Goal: Task Accomplishment & Management: Manage account settings

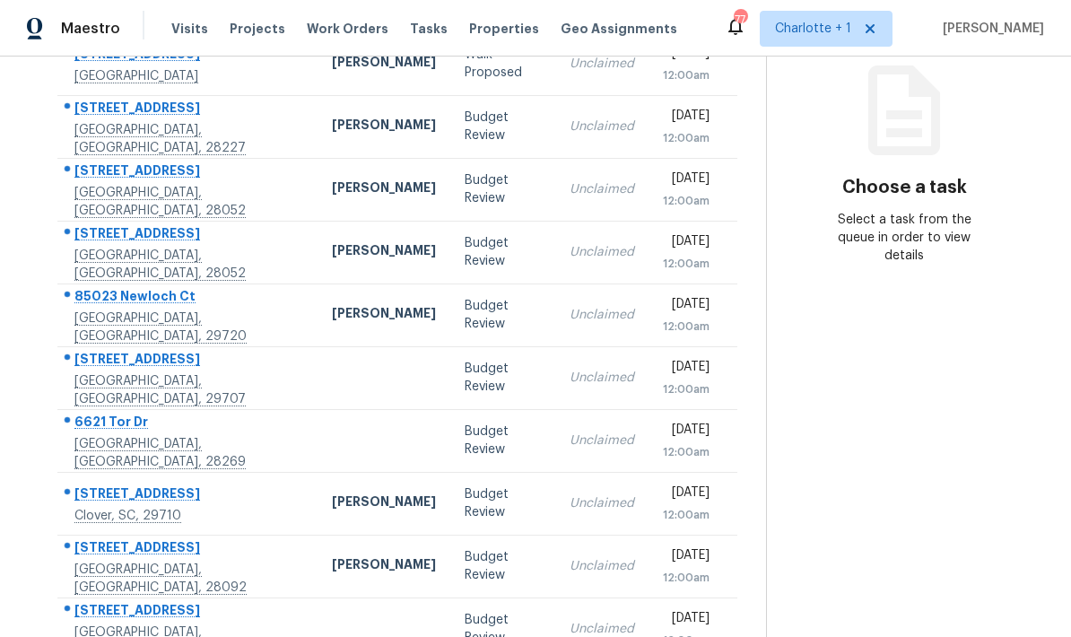
scroll to position [72, 0]
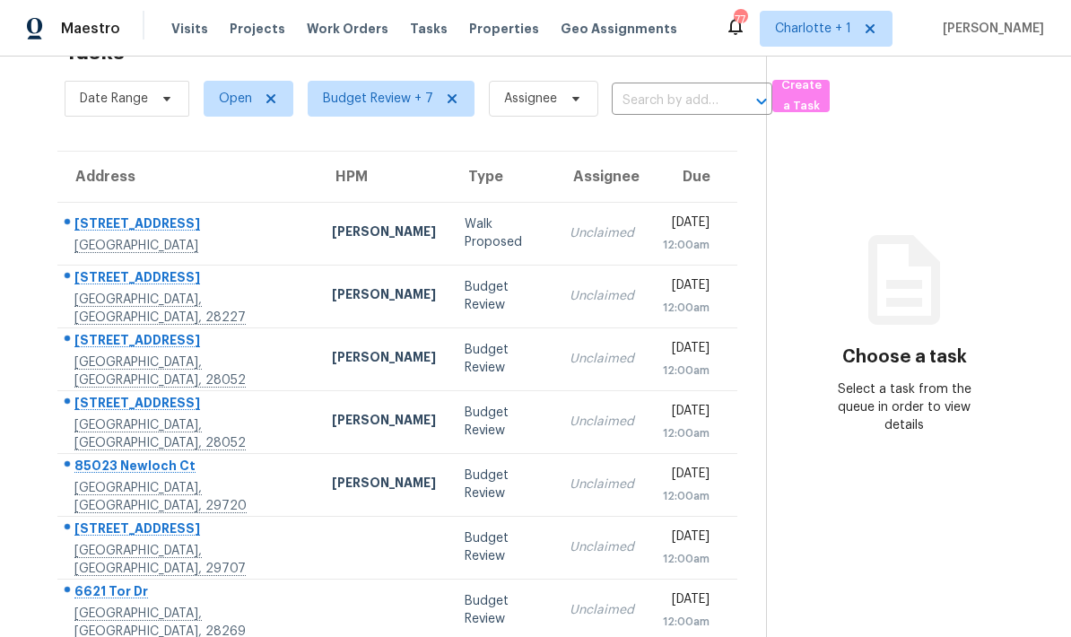
click at [46, 162] on div "Address HPM Type Assignee Due 10237 Cairnsmore Pl Mint Hill, NC, 28227 Ryan Cra…" at bounding box center [397, 491] width 737 height 680
click at [332, 285] on div "[PERSON_NAME]" at bounding box center [384, 296] width 104 height 22
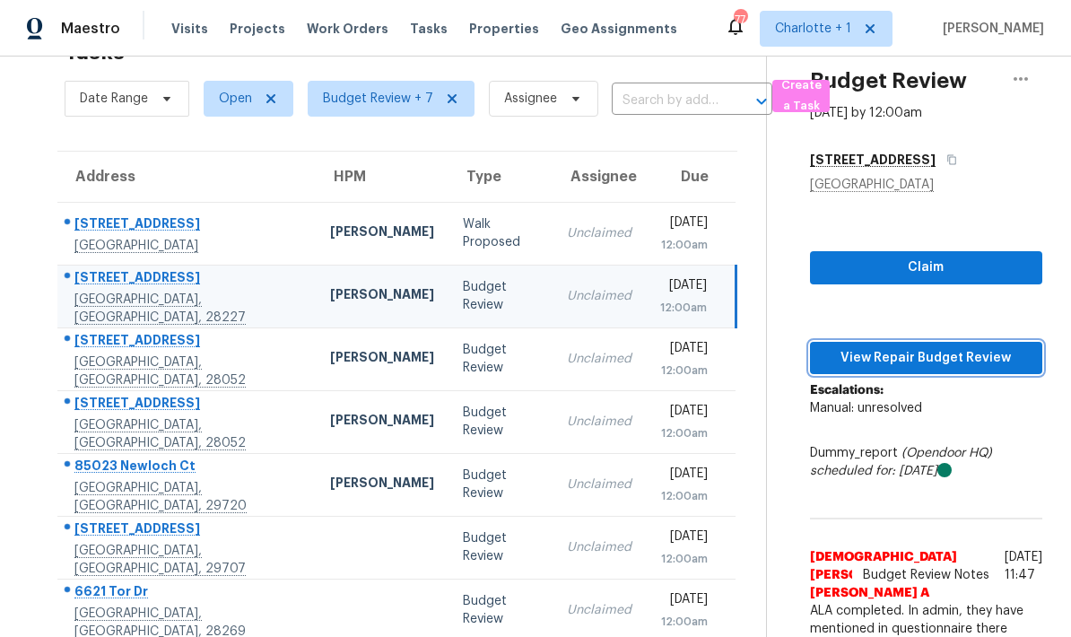
click at [916, 347] on span "View Repair Budget Review" at bounding box center [926, 358] width 204 height 22
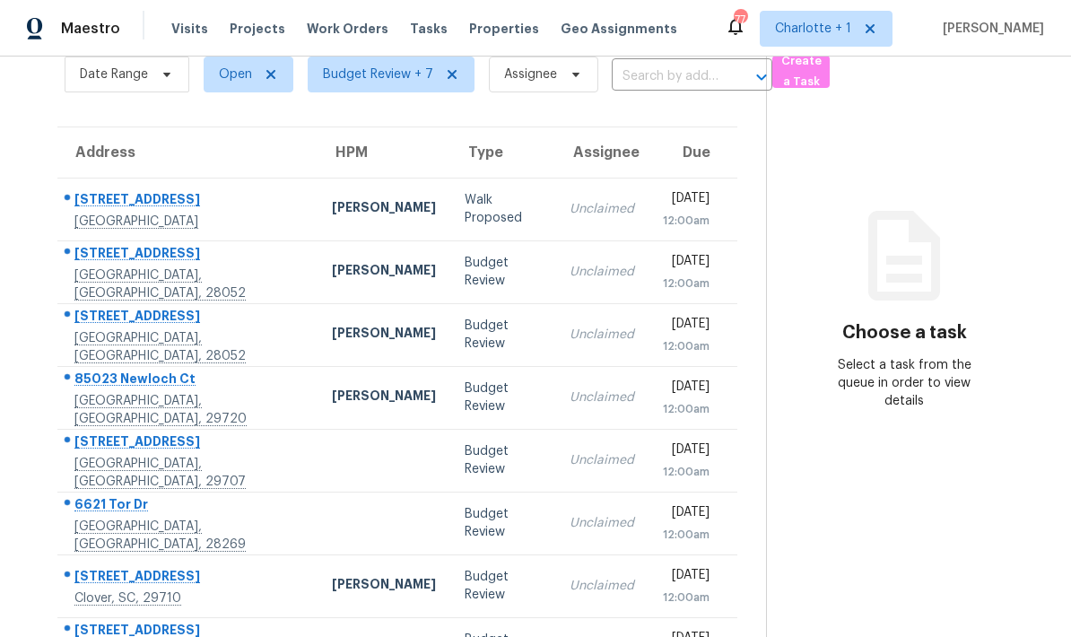
scroll to position [91, 0]
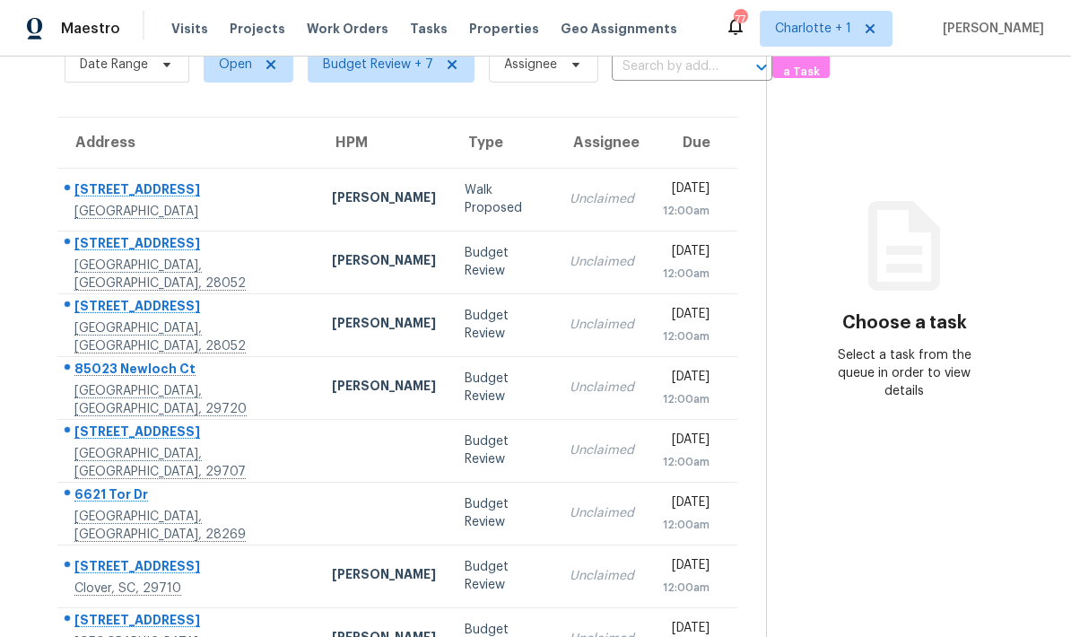
click at [663, 257] on div "Tue, Sep 30th 2025" at bounding box center [686, 253] width 47 height 22
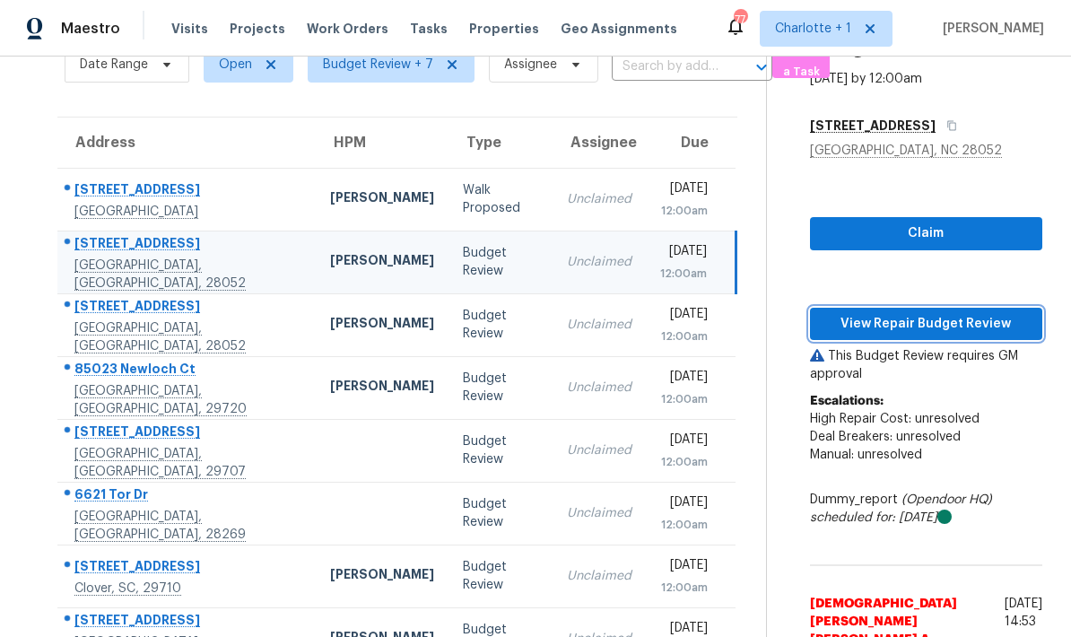
click at [943, 323] on span "View Repair Budget Review" at bounding box center [926, 324] width 204 height 22
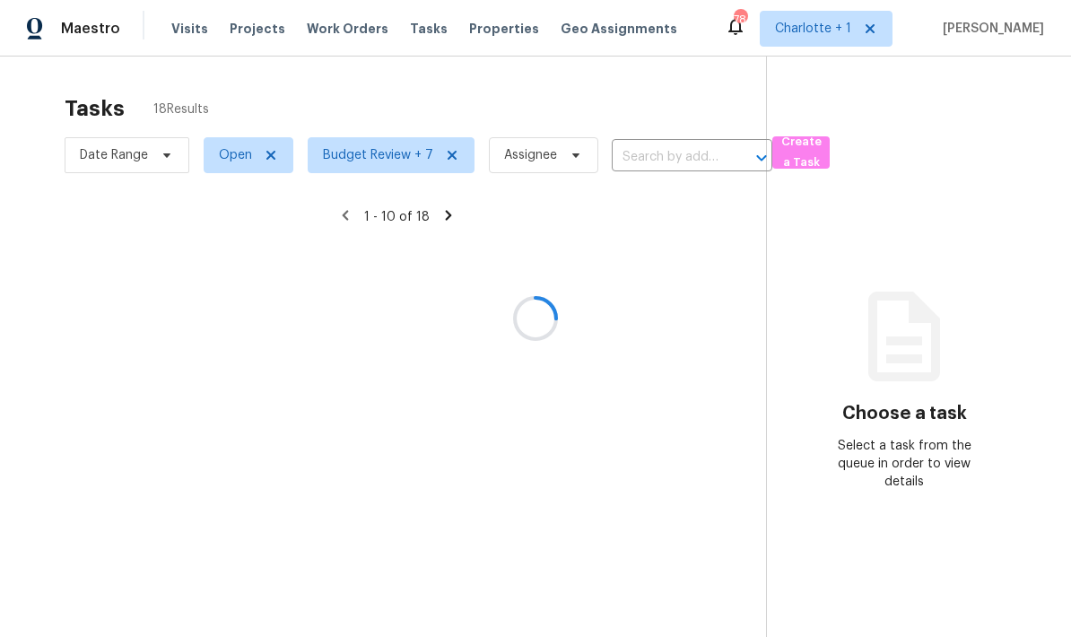
scroll to position [72, 0]
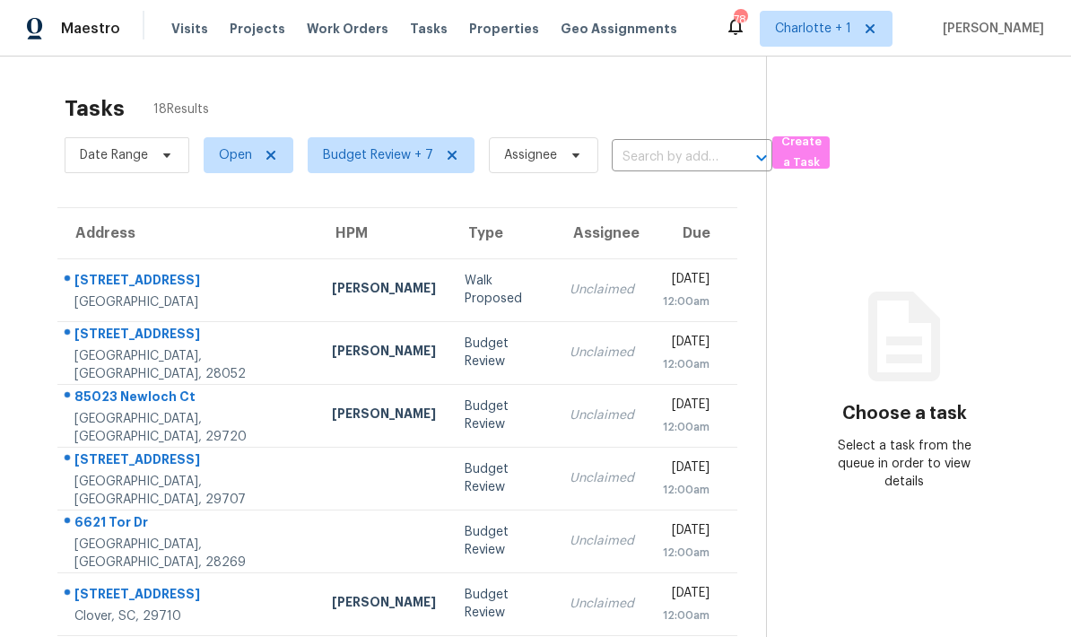
click at [318, 321] on td "[PERSON_NAME]" at bounding box center [384, 352] width 133 height 63
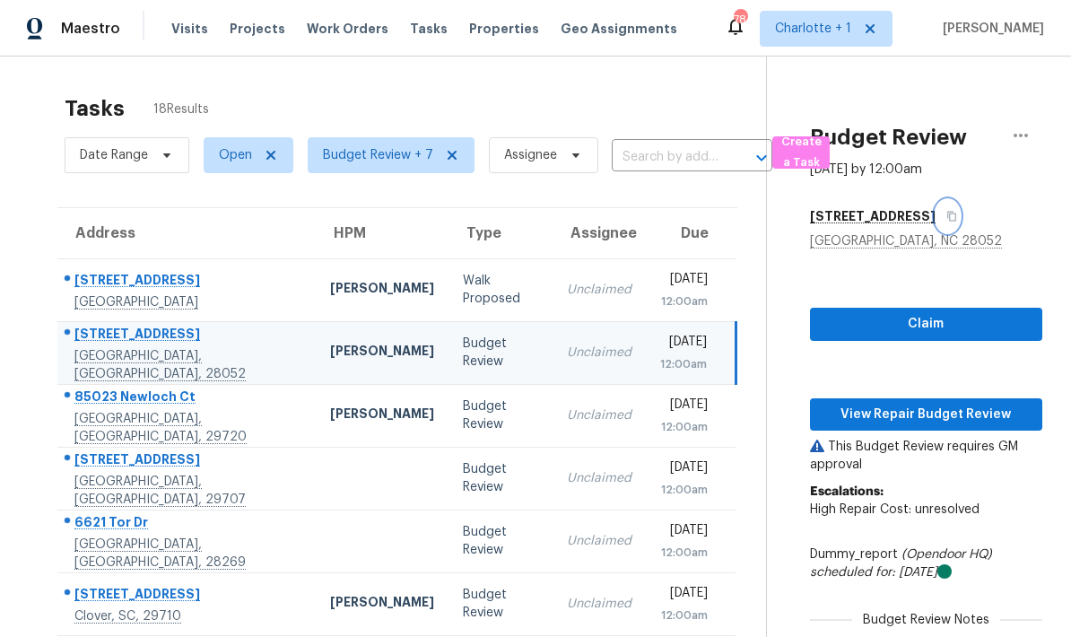
click at [936, 200] on button "button" at bounding box center [948, 216] width 24 height 32
click at [864, 232] on div "Gastonia, NC 28052" at bounding box center [926, 241] width 232 height 18
click at [877, 232] on div "Gastonia, NC 28052" at bounding box center [926, 241] width 232 height 18
click at [210, 325] on div "128 Oakley Dr" at bounding box center [187, 336] width 227 height 22
click at [935, 404] on span "View Repair Budget Review" at bounding box center [926, 415] width 204 height 22
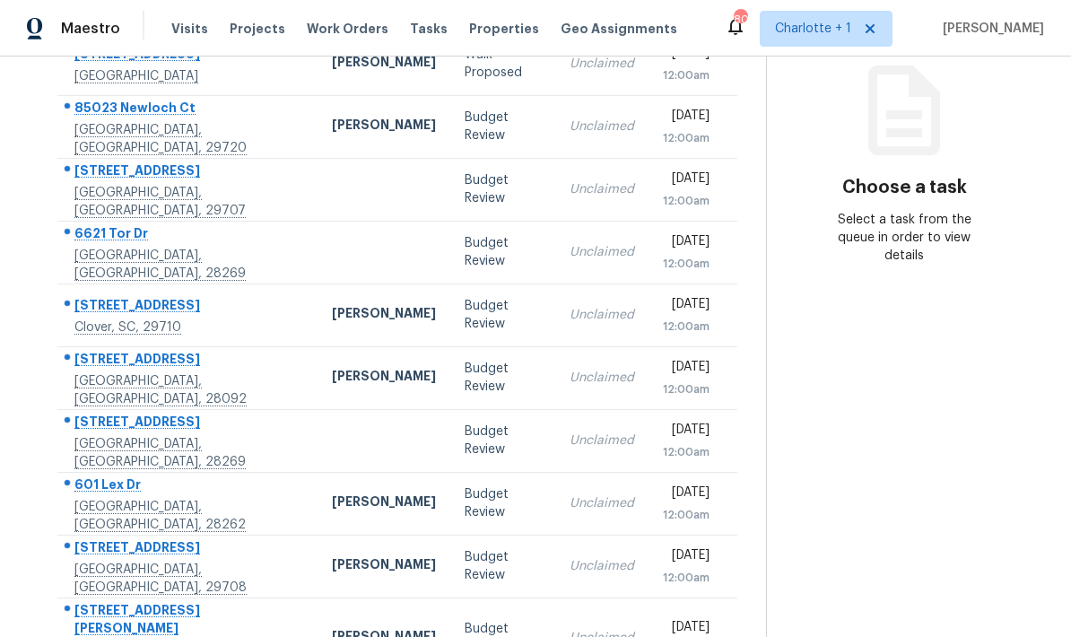
scroll to position [72, 0]
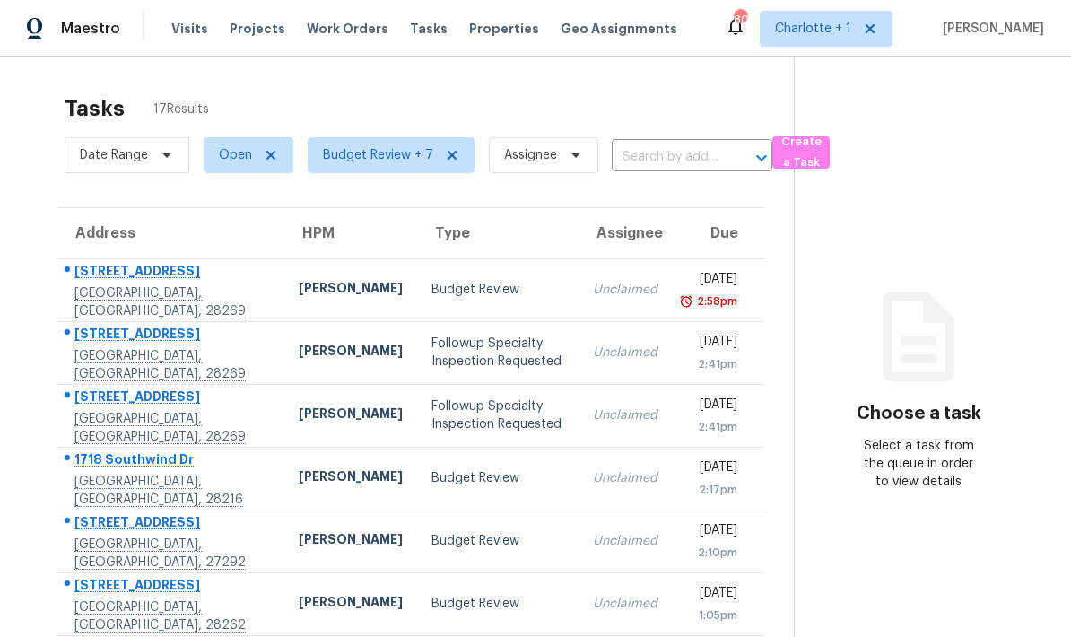
scroll to position [0, 0]
